Goal: Information Seeking & Learning: Learn about a topic

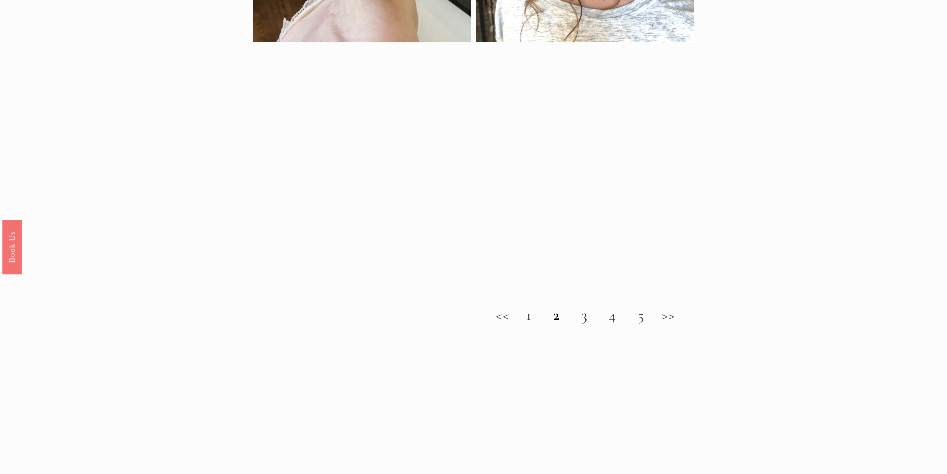
scroll to position [1193, 0]
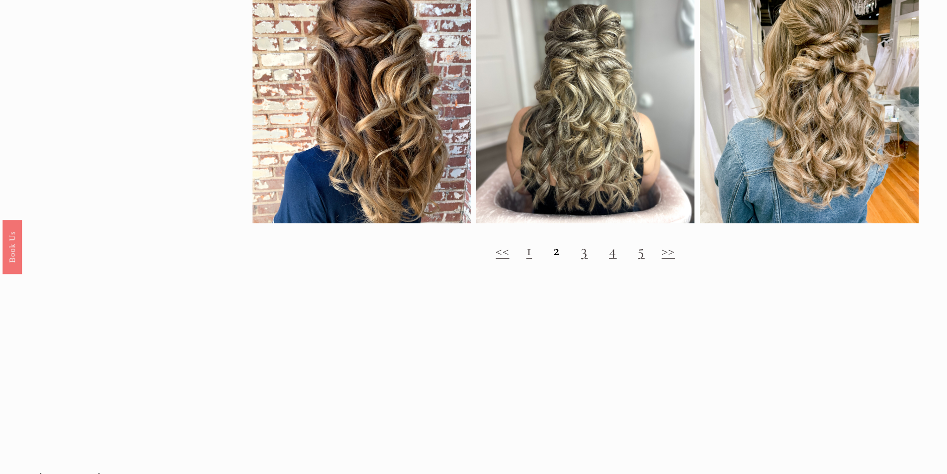
click at [584, 260] on link "3" at bounding box center [584, 250] width 7 height 18
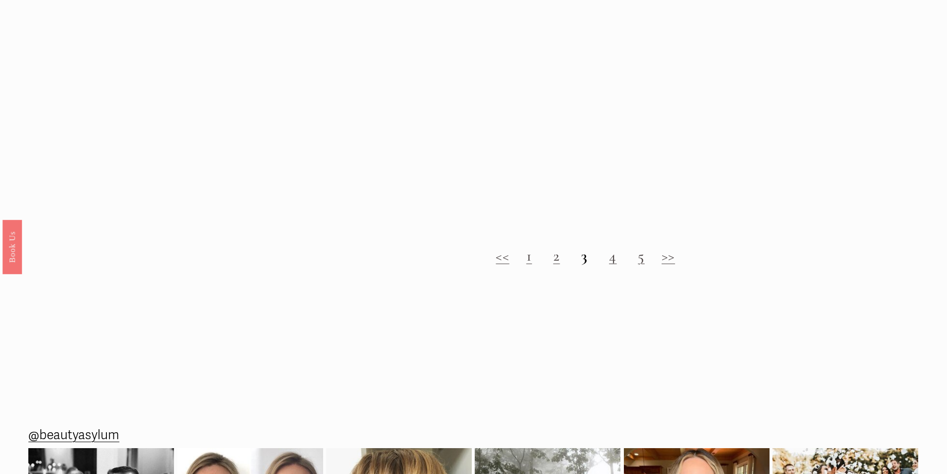
scroll to position [1143, 0]
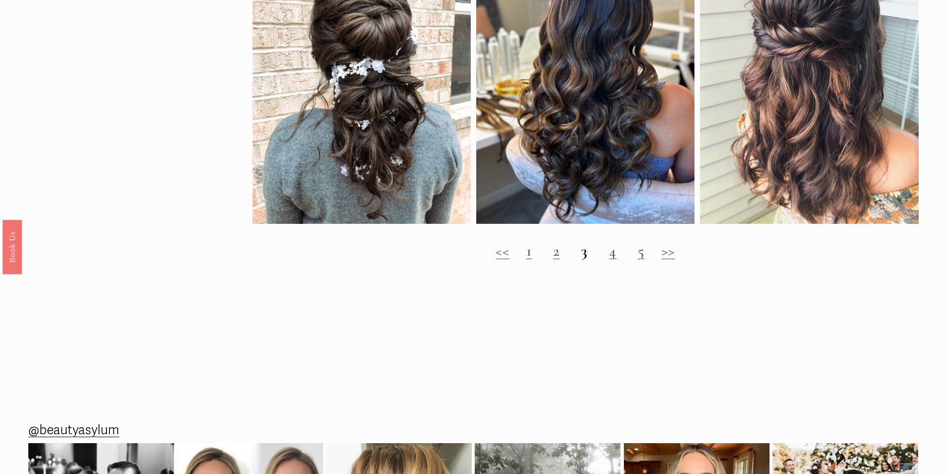
click at [612, 260] on link "4" at bounding box center [613, 251] width 8 height 18
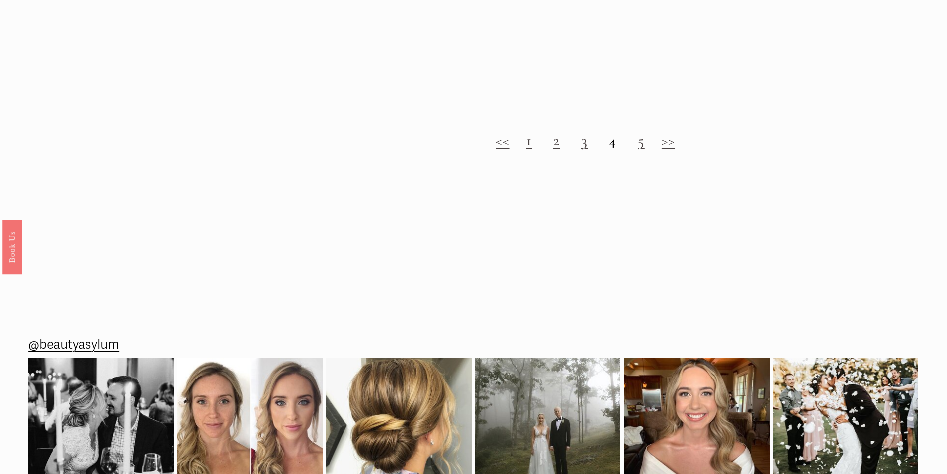
scroll to position [1293, 0]
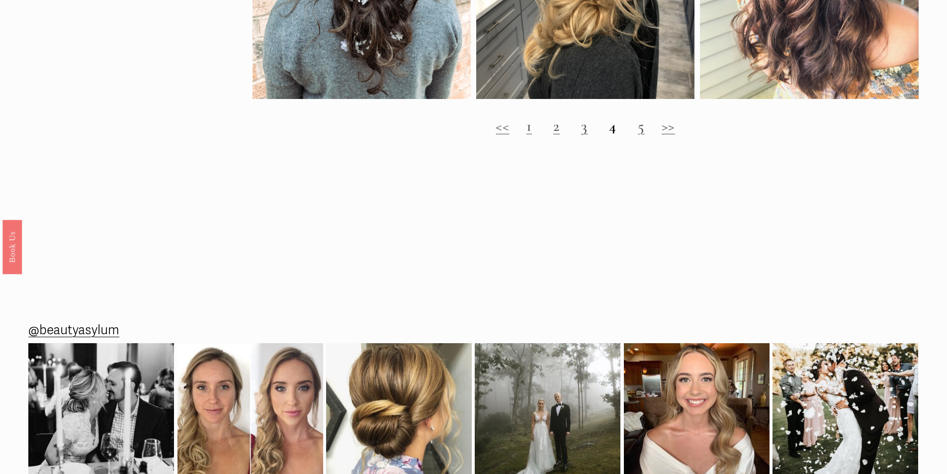
click at [638, 130] on link "5" at bounding box center [641, 126] width 7 height 18
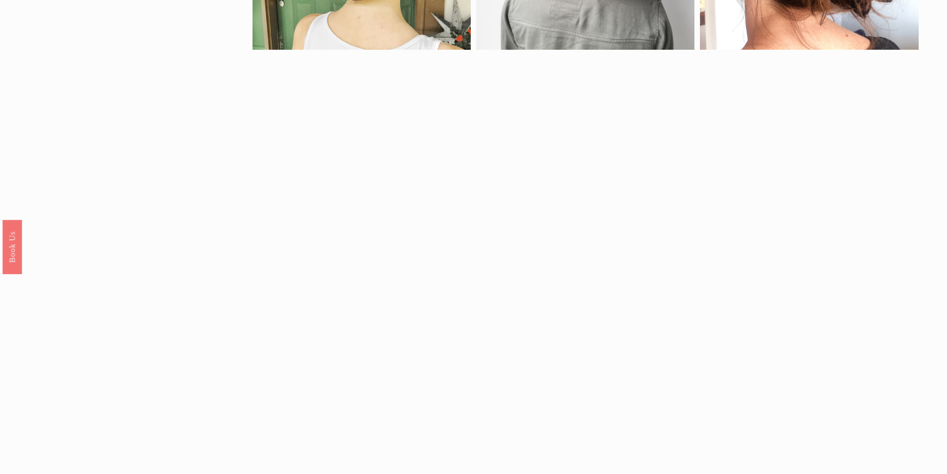
scroll to position [1044, 0]
